Goal: Information Seeking & Learning: Learn about a topic

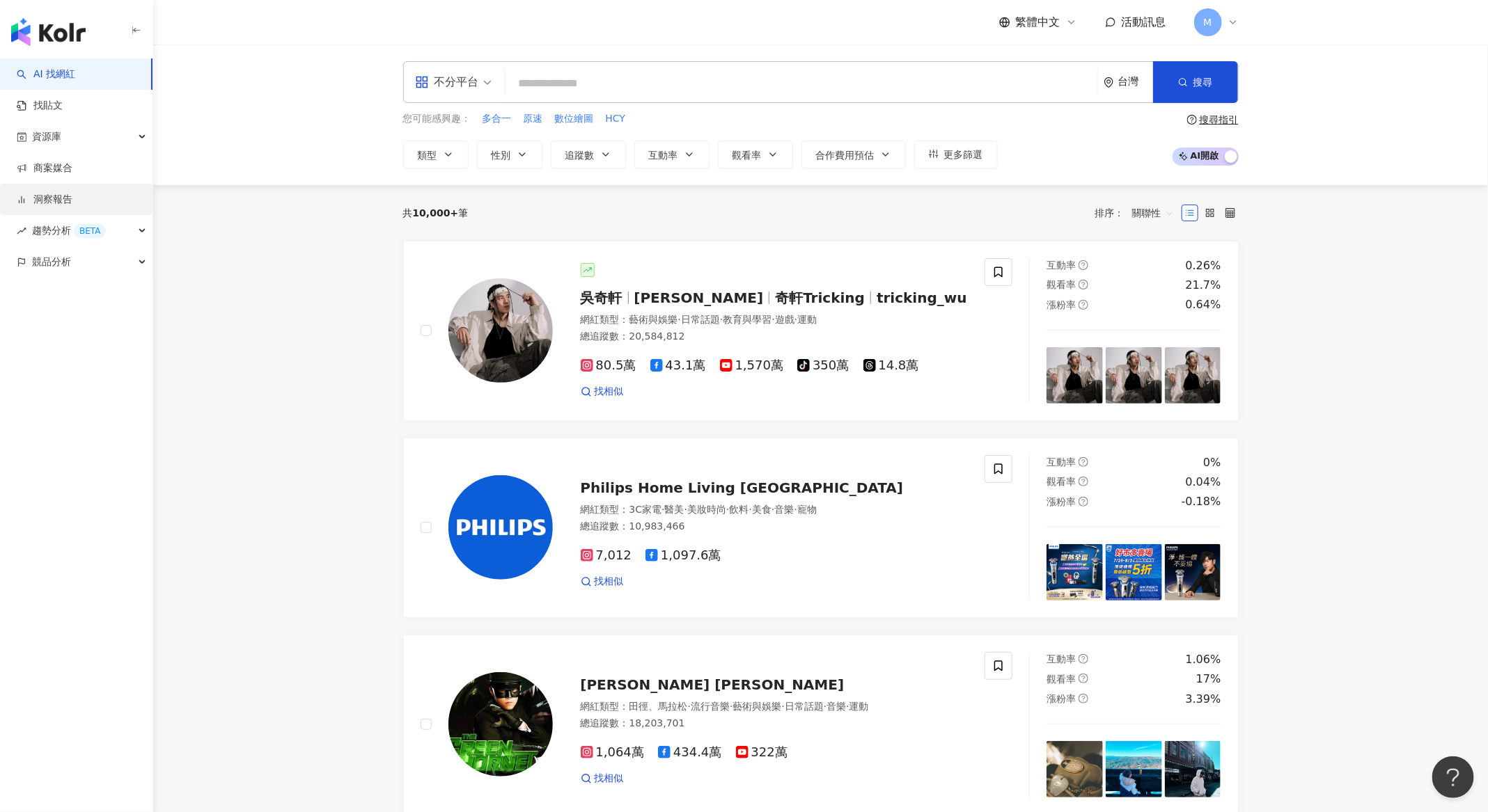
click at [73, 193] on link "洞察報告" at bounding box center [44, 199] width 56 height 14
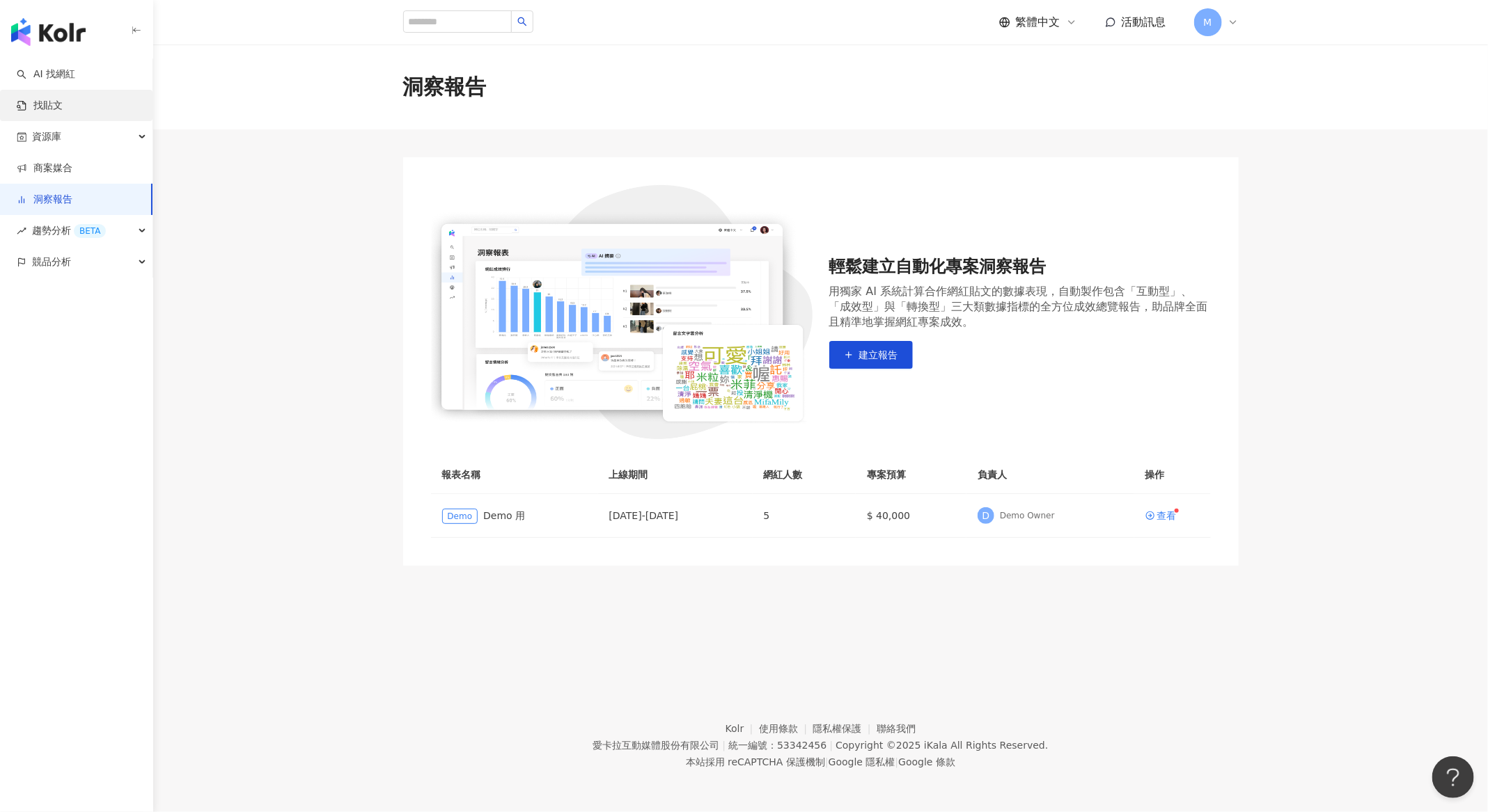
click at [62, 99] on link "找貼文" at bounding box center [40, 106] width 46 height 14
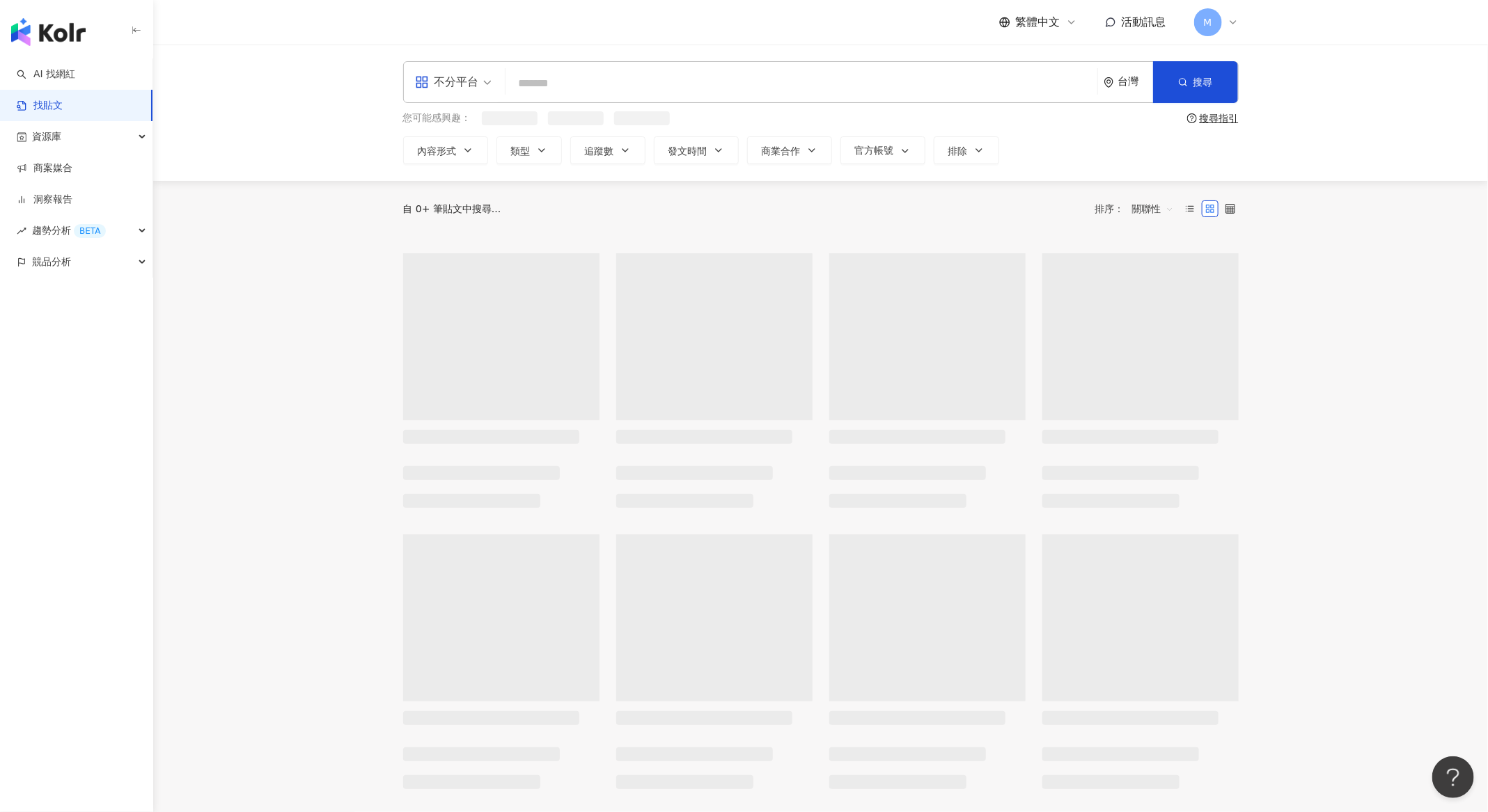
click at [644, 71] on input "search" at bounding box center [801, 83] width 580 height 30
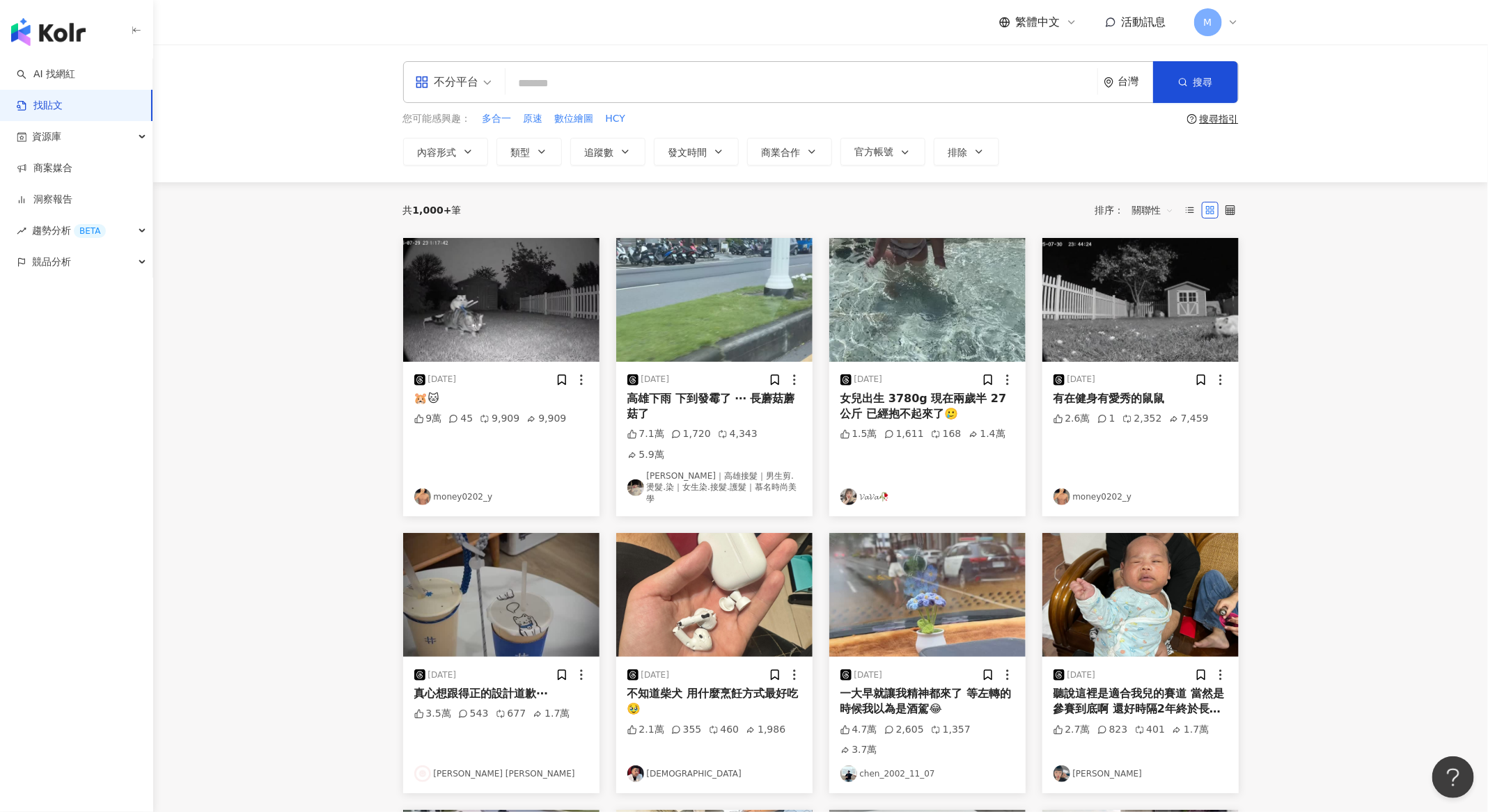
click at [316, 243] on main "不分平台 台灣 搜尋 您可能感興趣： 多合一 原速 數位繪圖 HCY 搜尋指引 內容形式 類型 追蹤數 發文時間 商業合作 官方帳號 排除 共 1,000+ …" at bounding box center [820, 605] width 1335 height 1123
click at [60, 133] on span "資源庫" at bounding box center [46, 136] width 29 height 31
click at [62, 324] on span "趨勢分析 BETA" at bounding box center [69, 324] width 74 height 31
click at [77, 355] on link "Hashtag 排行" at bounding box center [64, 356] width 63 height 14
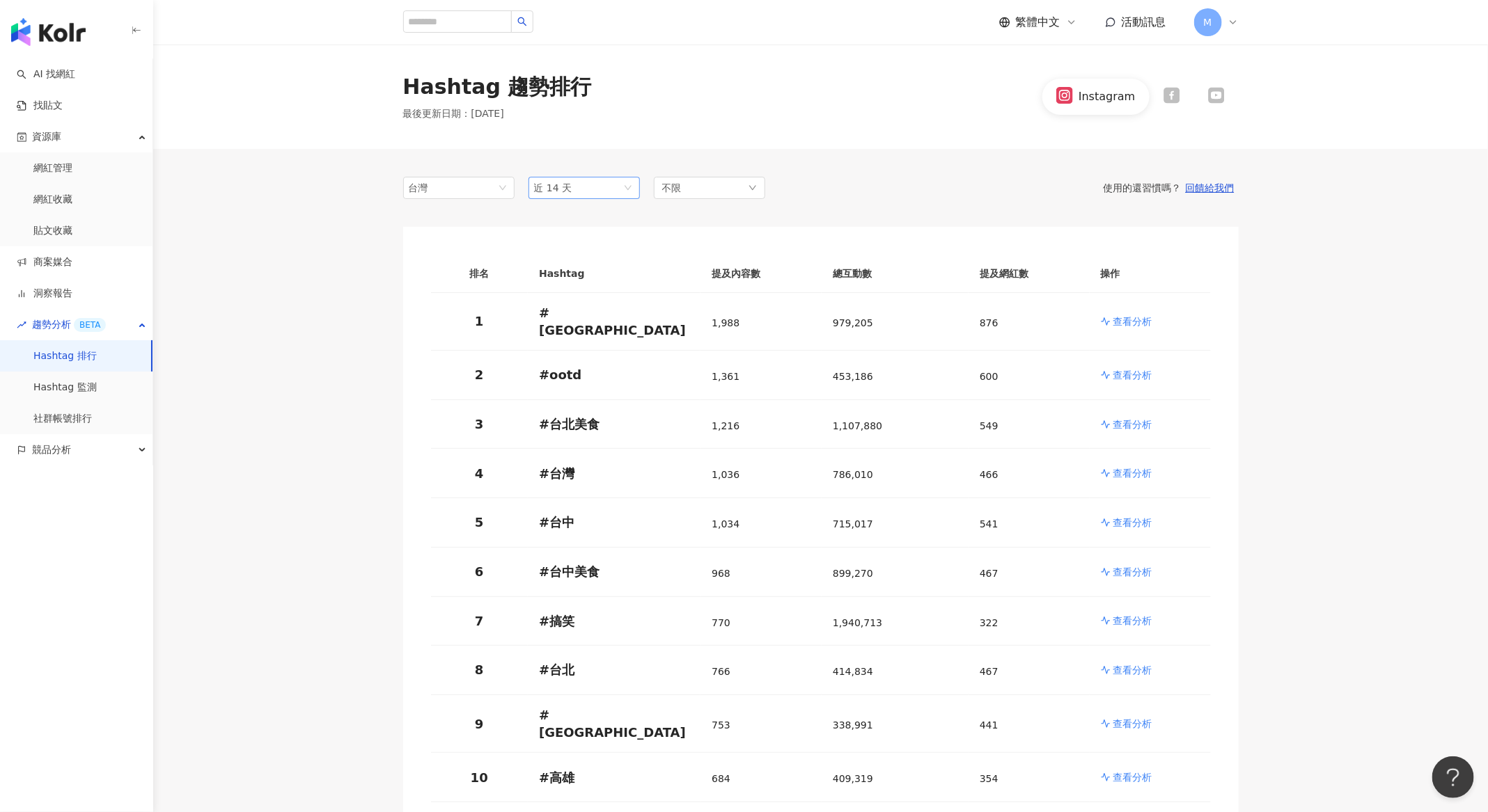
click at [566, 189] on span "近 14 天" at bounding box center [553, 188] width 39 height 11
click at [592, 219] on div "近 14 天" at bounding box center [584, 216] width 89 height 15
click at [251, 276] on main "Hashtag 趨勢排行 最後更新日期 ： [DATE] Instagram 台灣 14d 近 14 天 14d 1m 近 14 天 近一個月 近三個月 近六…" at bounding box center [820, 697] width 1335 height 1305
click at [66, 381] on link "Hashtag 監測" at bounding box center [64, 388] width 63 height 14
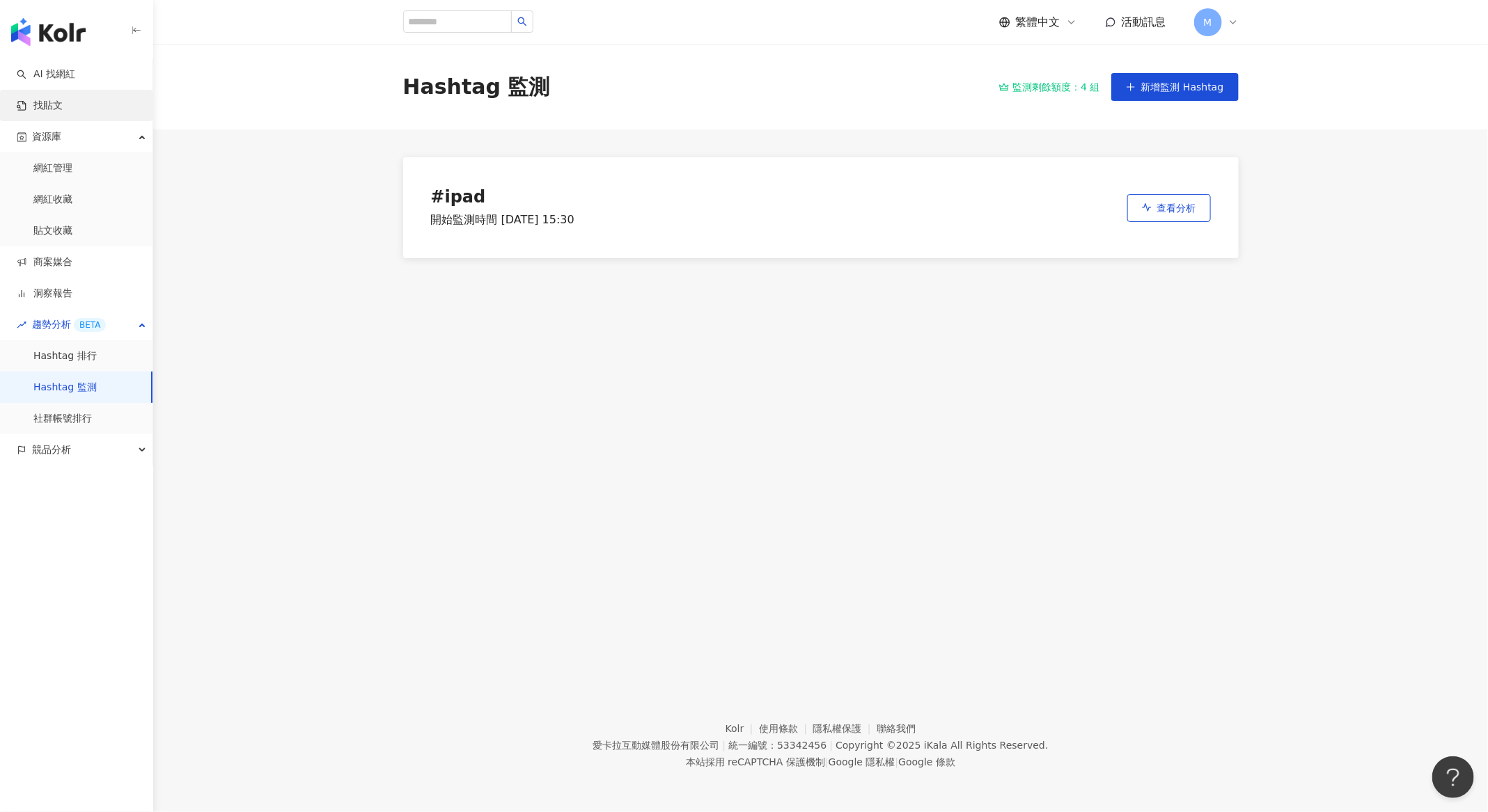
click at [62, 105] on link "找貼文" at bounding box center [40, 106] width 46 height 14
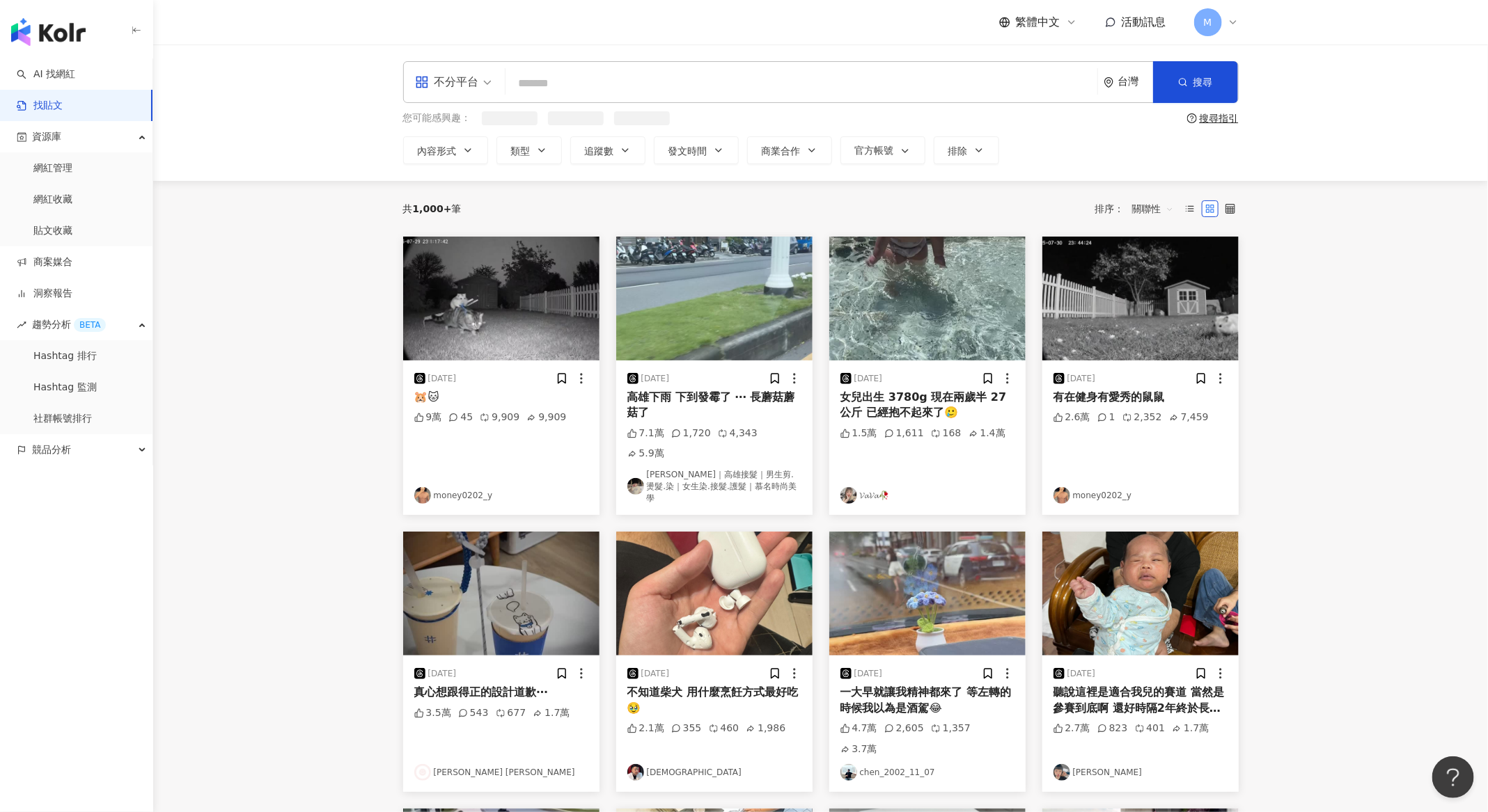
click at [638, 91] on input "search" at bounding box center [801, 83] width 580 height 30
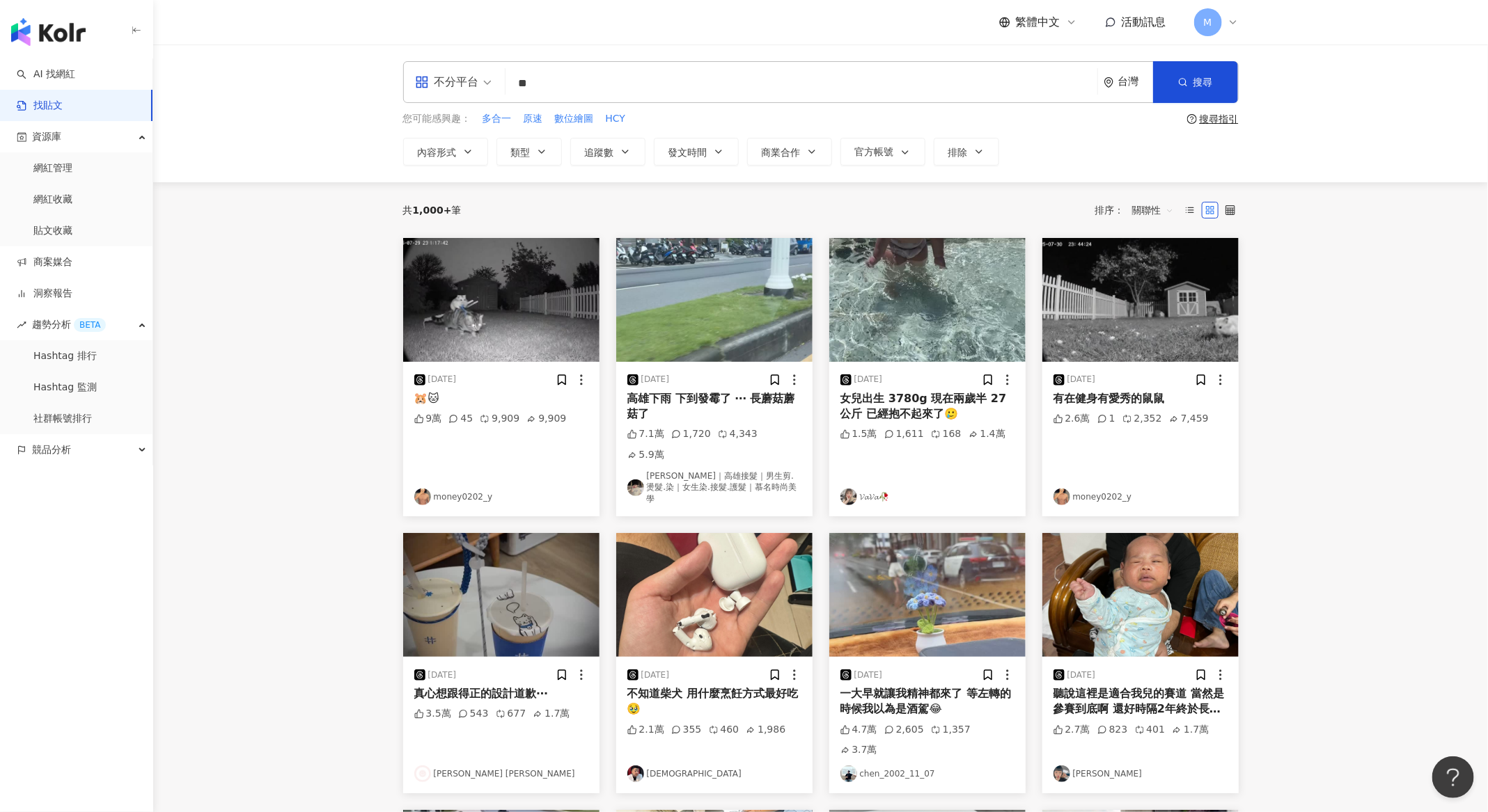
type input "*"
type input "**"
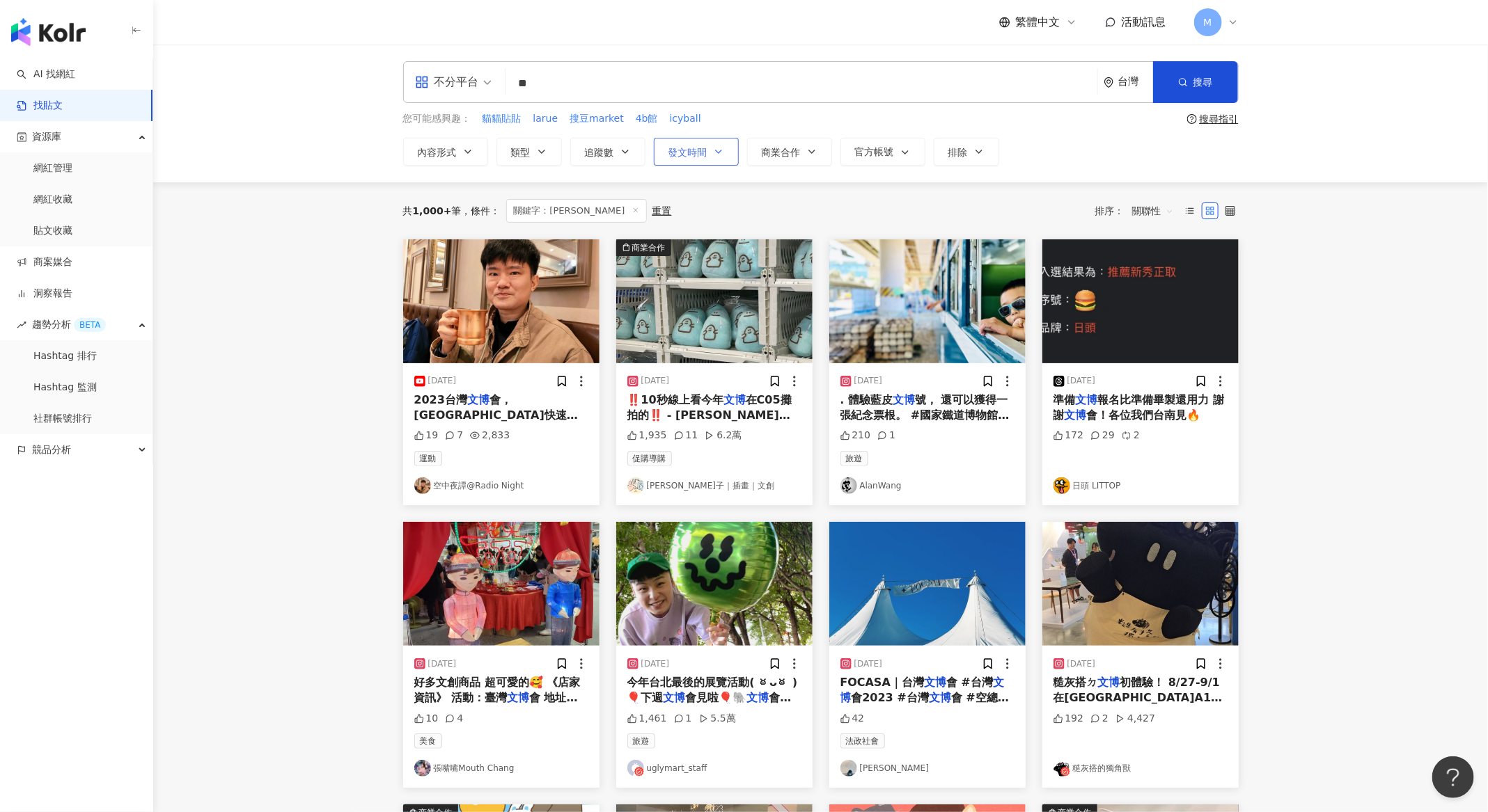
click at [663, 158] on button "發文時間" at bounding box center [696, 152] width 85 height 28
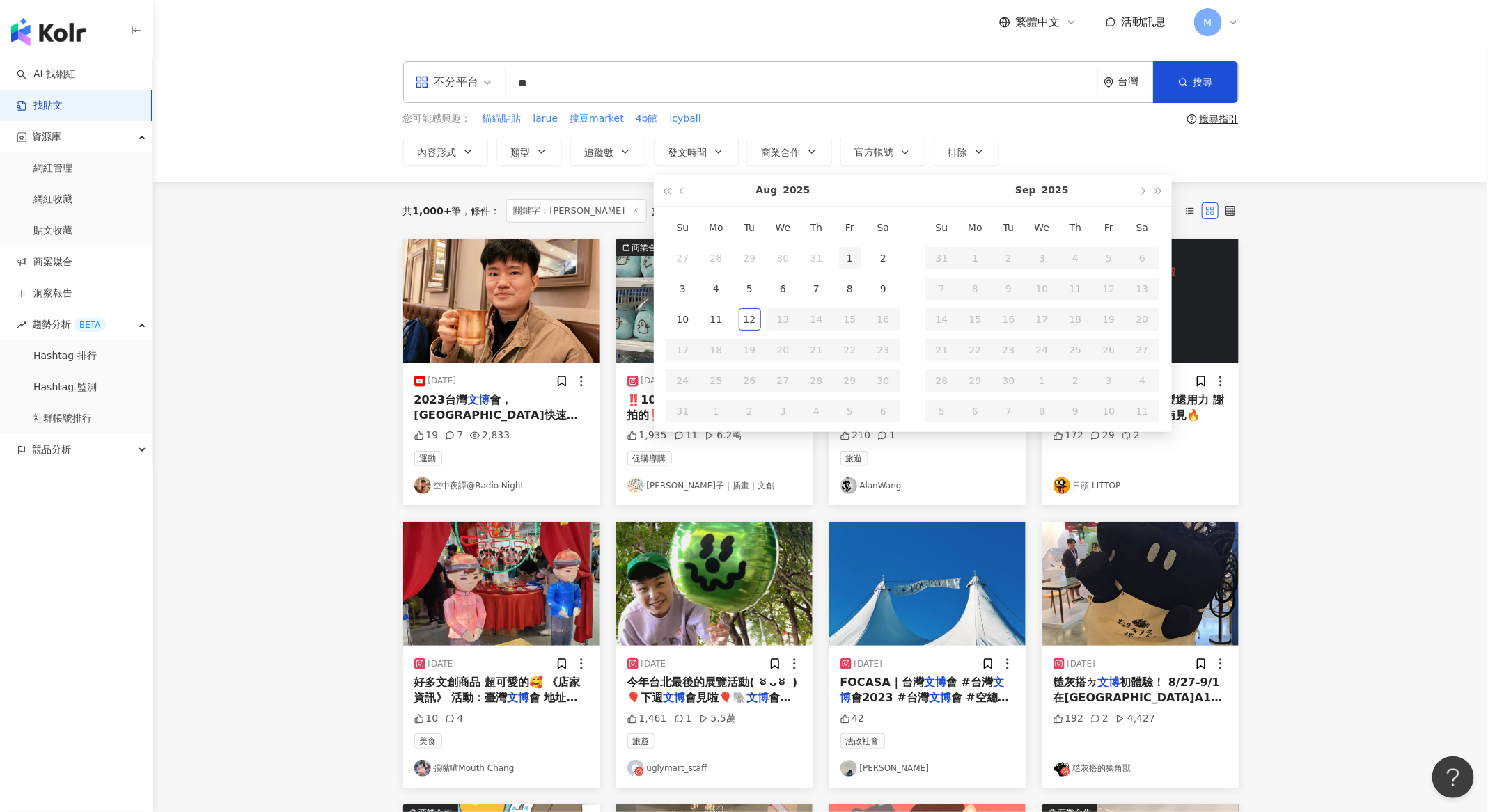
type input "**********"
click at [844, 258] on div "1" at bounding box center [850, 258] width 23 height 23
type input "**********"
click at [756, 322] on div "12" at bounding box center [750, 320] width 23 height 23
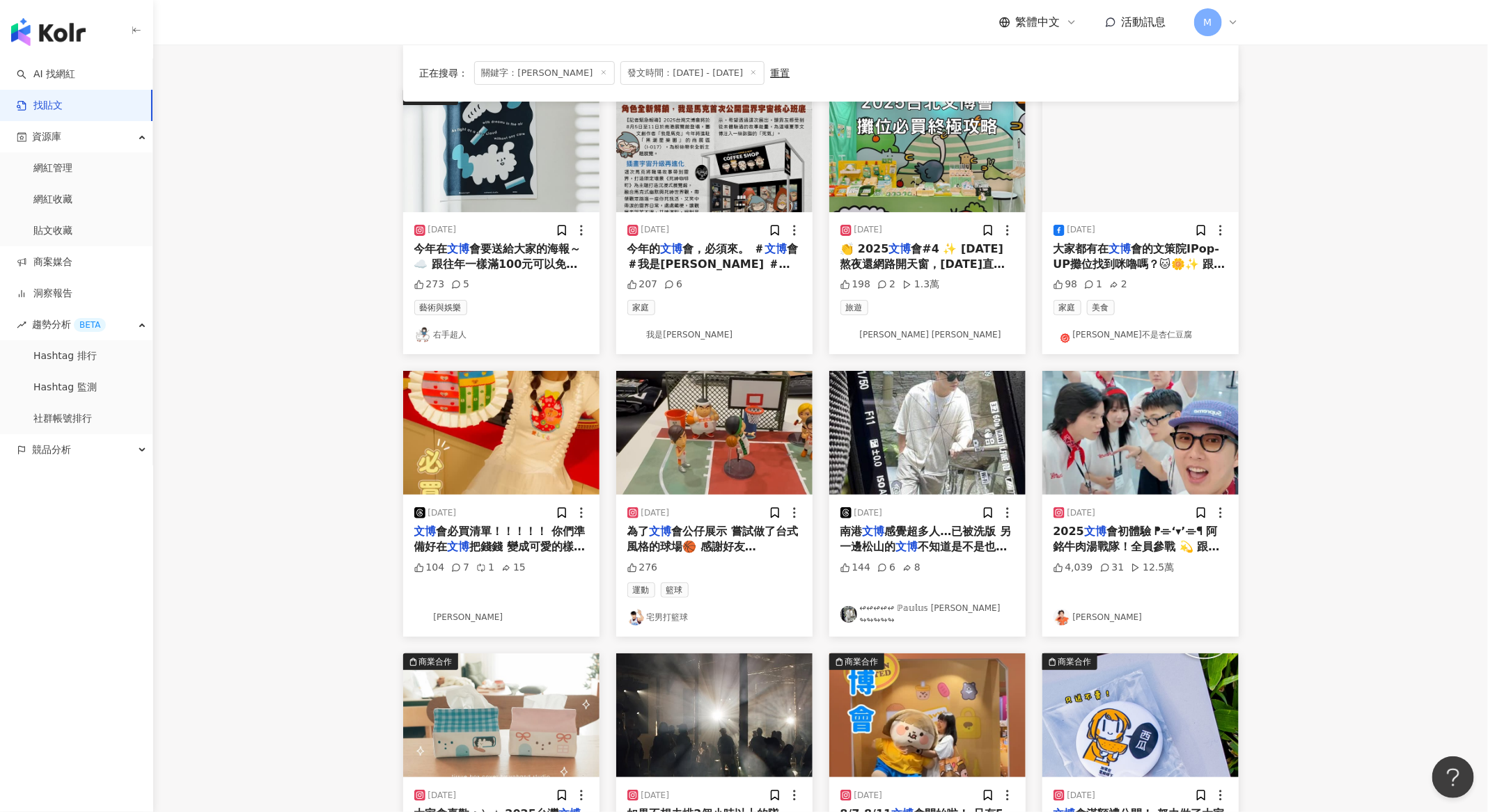
scroll to position [246, 0]
